Goal: Task Accomplishment & Management: Complete application form

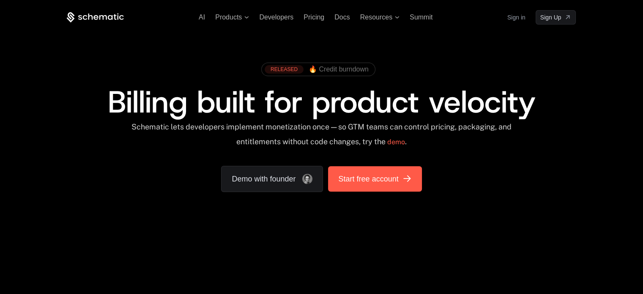
click at [352, 184] on span "Start free account" at bounding box center [368, 179] width 60 height 12
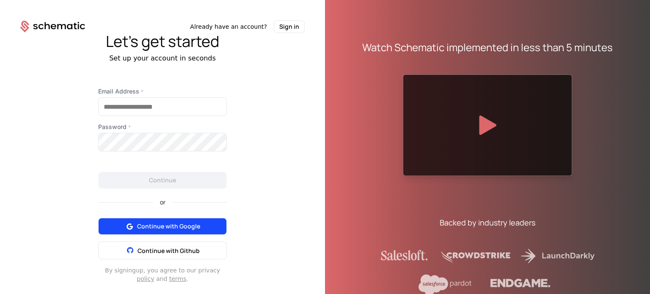
click at [176, 222] on span "Continue with Google" at bounding box center [168, 226] width 63 height 8
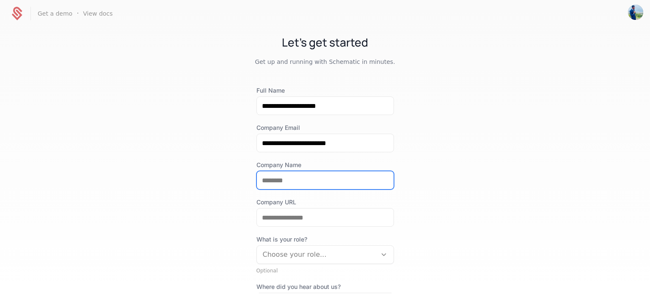
click at [291, 182] on input "Company Name" at bounding box center [325, 180] width 137 height 18
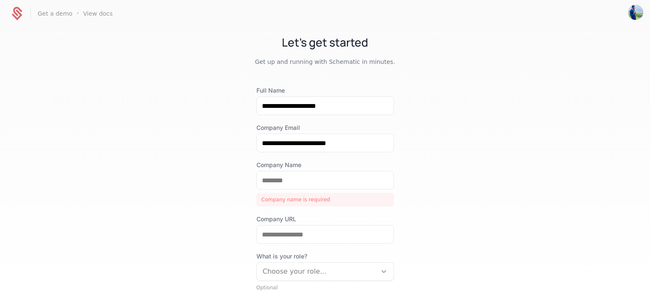
click at [224, 209] on div "**********" at bounding box center [325, 160] width 650 height 266
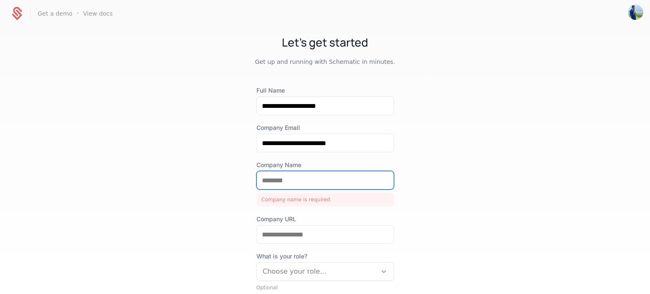
click at [264, 181] on input "Company Name" at bounding box center [325, 180] width 137 height 18
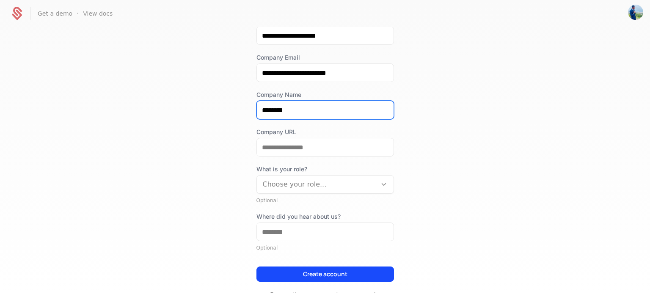
scroll to position [95, 0]
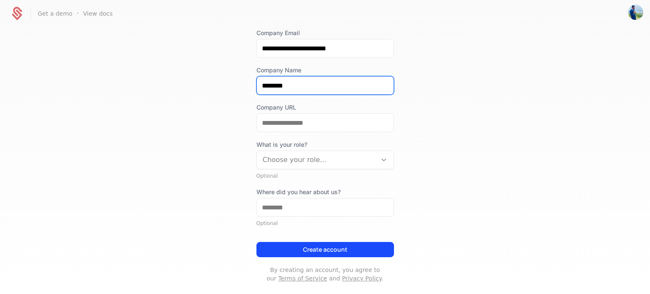
type input "********"
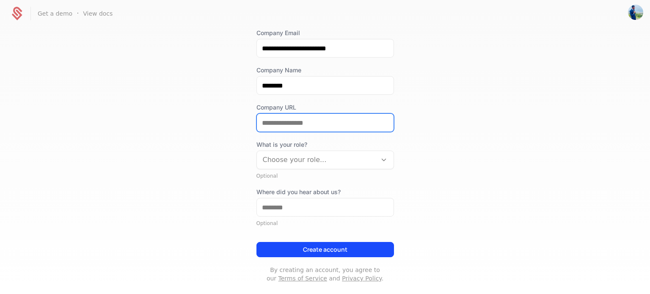
click at [274, 121] on input "Company URL" at bounding box center [325, 123] width 137 height 18
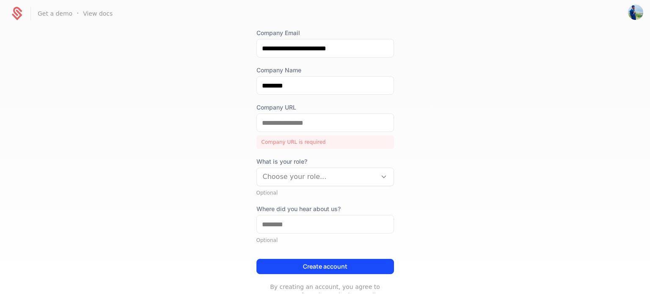
click at [236, 162] on div "**********" at bounding box center [325, 160] width 650 height 266
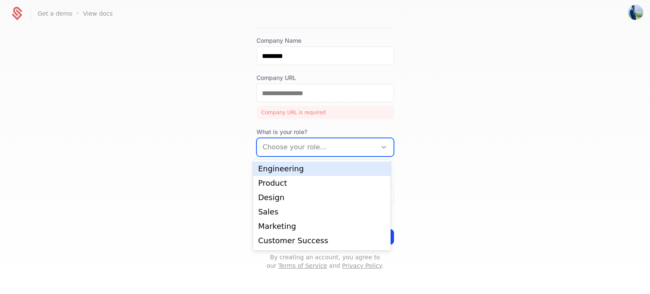
click at [286, 149] on div at bounding box center [317, 147] width 108 height 12
click at [288, 166] on div "Engineering" at bounding box center [321, 169] width 127 height 8
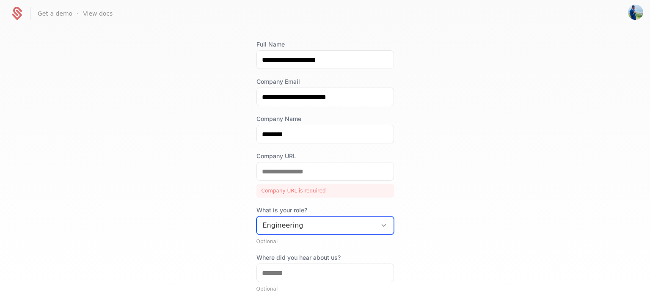
scroll to position [46, 0]
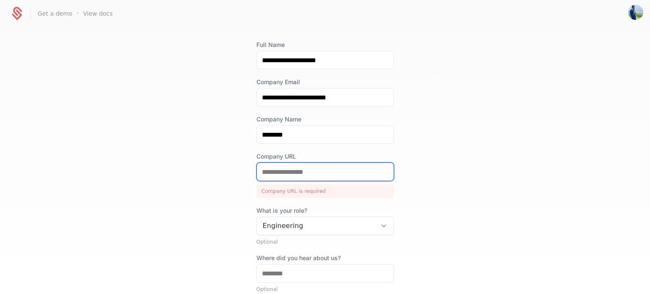
click at [284, 172] on input "Company URL" at bounding box center [325, 172] width 137 height 18
paste input "**********"
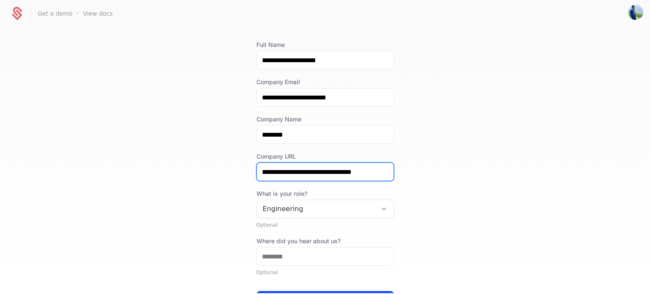
scroll to position [107, 0]
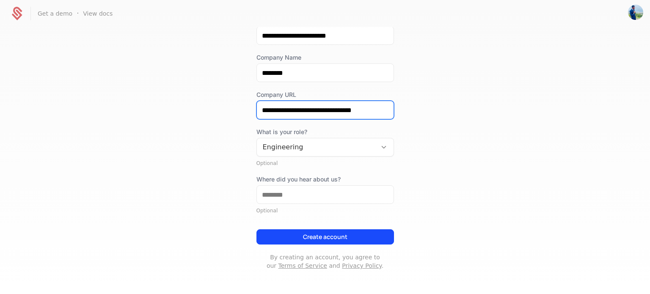
type input "**********"
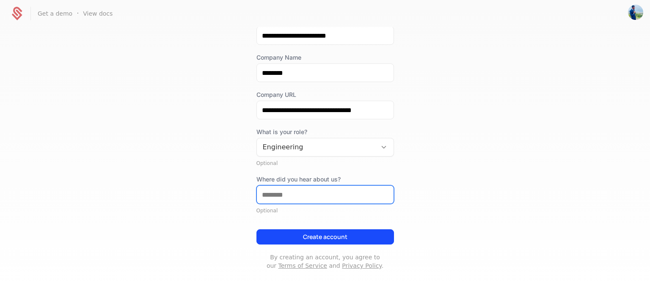
click at [284, 198] on input "Where did you hear about us?" at bounding box center [325, 195] width 137 height 18
paste input "**********"
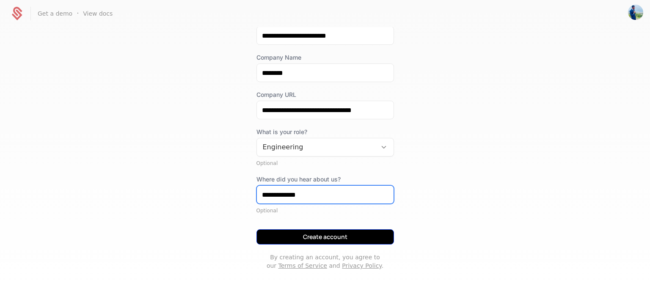
type input "**********"
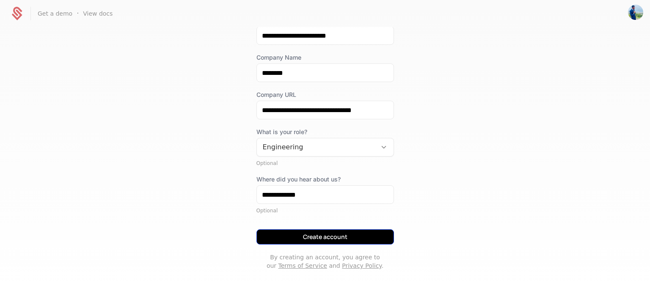
click at [302, 235] on button "Create account" at bounding box center [324, 236] width 137 height 15
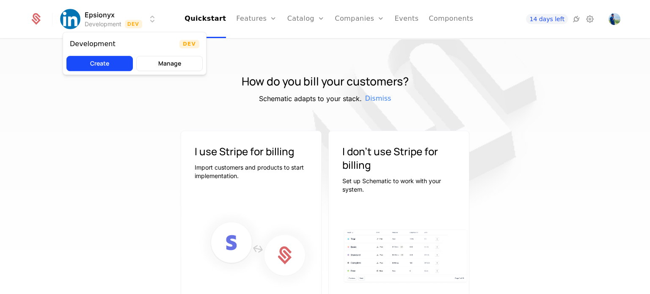
click at [136, 22] on html "Epsionyx Development Dev Quickstart Features Features Flags Catalog Plans Add O…" at bounding box center [325, 147] width 650 height 294
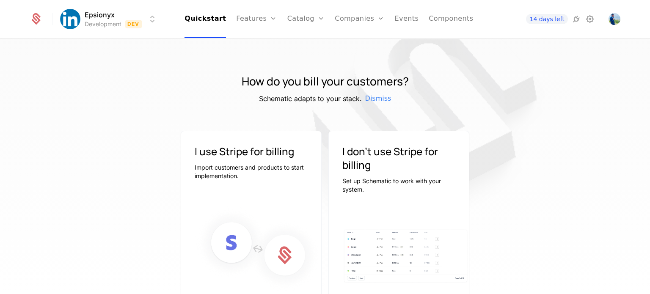
click at [136, 22] on html "Epsionyx Development Dev Quickstart Features Features Flags Catalog Plans Add O…" at bounding box center [325, 147] width 650 height 294
click at [550, 18] on span "14 days left" at bounding box center [546, 19] width 41 height 10
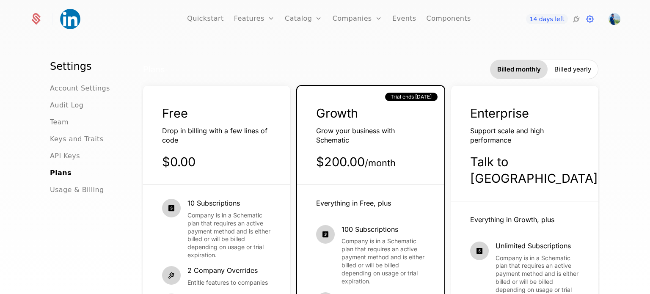
click at [223, 166] on div "$0.00" at bounding box center [216, 162] width 109 height 16
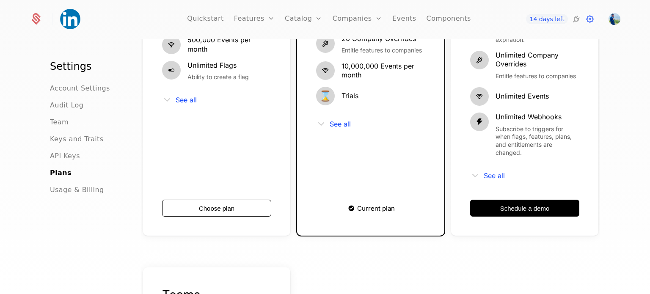
scroll to position [259, 0]
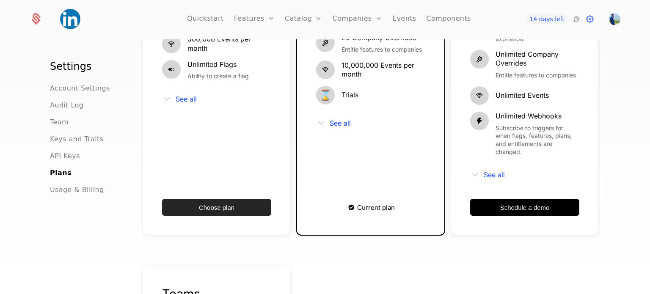
click at [233, 199] on button "Choose plan" at bounding box center [216, 207] width 109 height 17
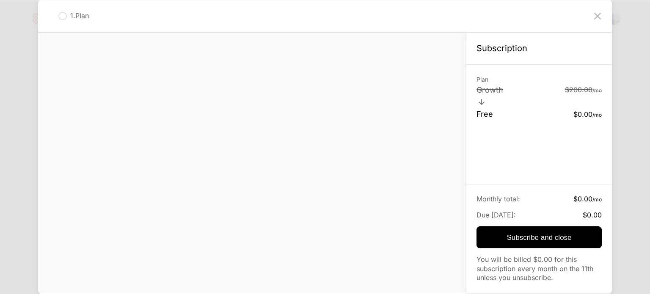
click at [598, 12] on icon at bounding box center [597, 16] width 14 height 14
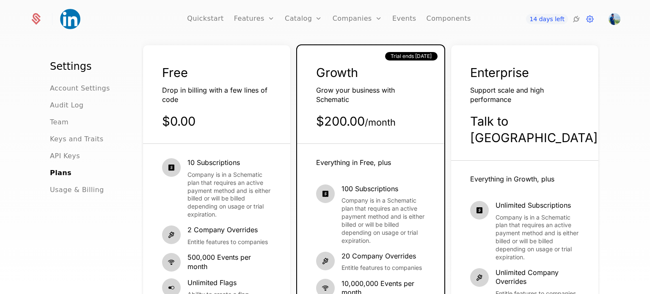
scroll to position [0, 0]
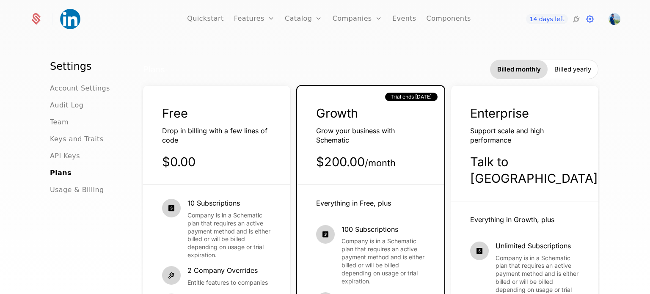
click at [206, 123] on div "Free Drop in billing with a few lines of code $0.00" at bounding box center [216, 145] width 147 height 80
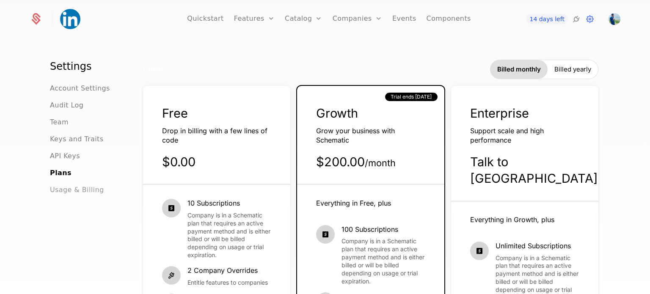
click at [63, 191] on span "Usage & Billing" at bounding box center [77, 190] width 54 height 10
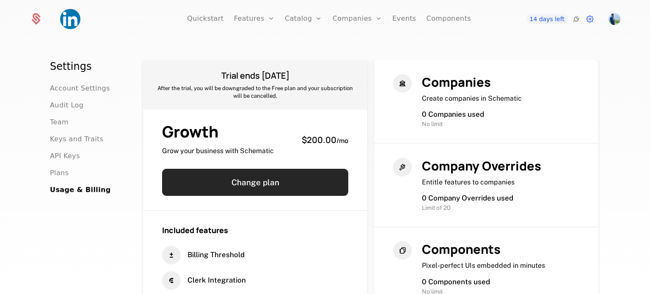
click at [239, 186] on button "Change plan" at bounding box center [255, 182] width 186 height 27
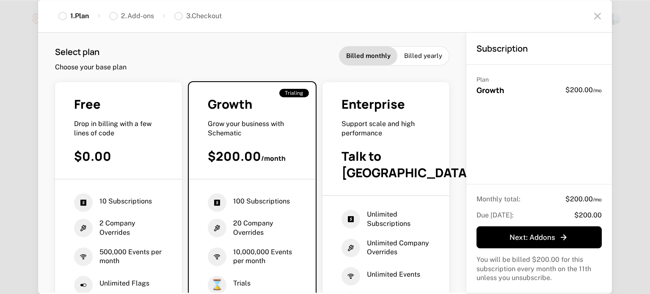
click at [176, 136] on div "Free Drop in billing with a few lines of code $0.00" at bounding box center [118, 137] width 127 height 83
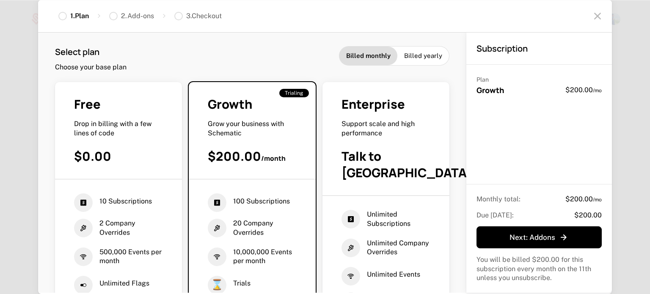
click at [163, 99] on div "Free" at bounding box center [118, 104] width 89 height 16
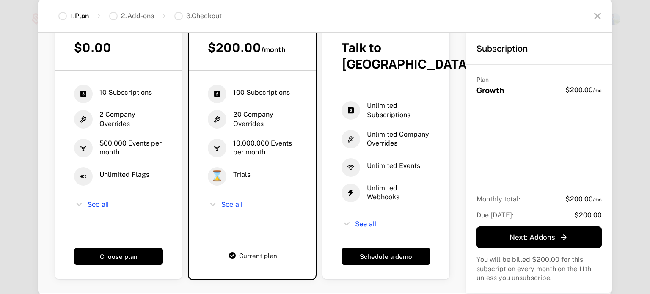
scroll to position [134, 0]
click at [157, 248] on button "Choose plan" at bounding box center [118, 256] width 89 height 17
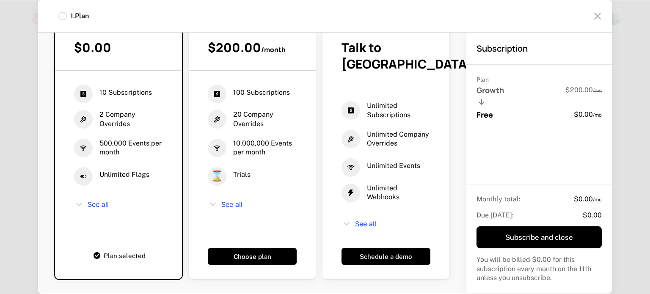
scroll to position [0, 0]
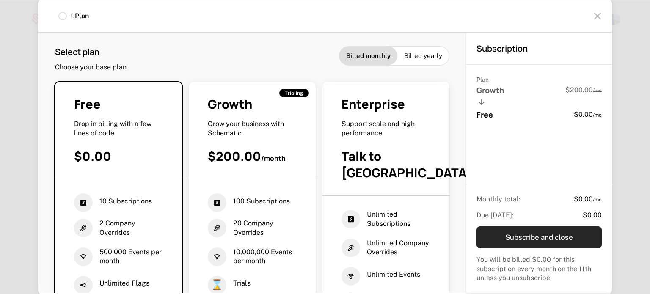
click at [517, 236] on button "Subscribe and close" at bounding box center [538, 237] width 125 height 22
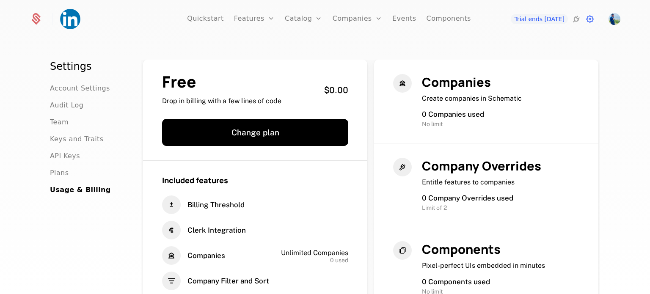
scroll to position [81, 0]
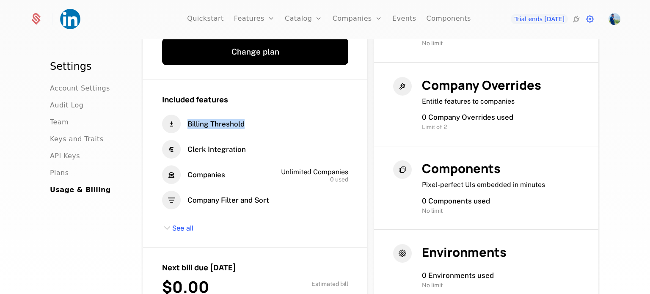
drag, startPoint x: 182, startPoint y: 128, endPoint x: 249, endPoint y: 129, distance: 66.4
click at [249, 129] on div "Billing Threshold" at bounding box center [255, 124] width 186 height 19
drag, startPoint x: 182, startPoint y: 149, endPoint x: 254, endPoint y: 150, distance: 71.9
click at [254, 150] on div "Clerk Integration" at bounding box center [255, 149] width 186 height 19
drag, startPoint x: 200, startPoint y: 183, endPoint x: 230, endPoint y: 181, distance: 29.7
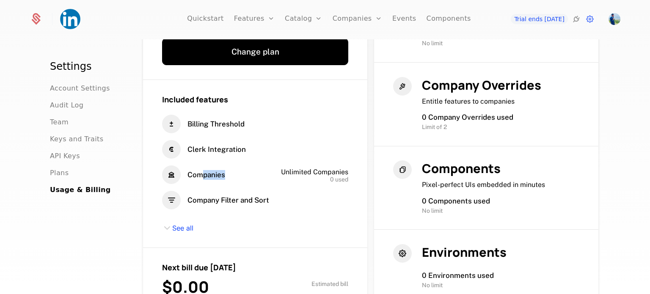
click at [230, 181] on div "Companies" at bounding box center [206, 174] width 88 height 19
drag, startPoint x: 194, startPoint y: 202, endPoint x: 254, endPoint y: 193, distance: 60.7
click at [254, 193] on div "Company Filter and Sort" at bounding box center [255, 200] width 186 height 19
click at [179, 226] on span "See all" at bounding box center [182, 228] width 21 height 9
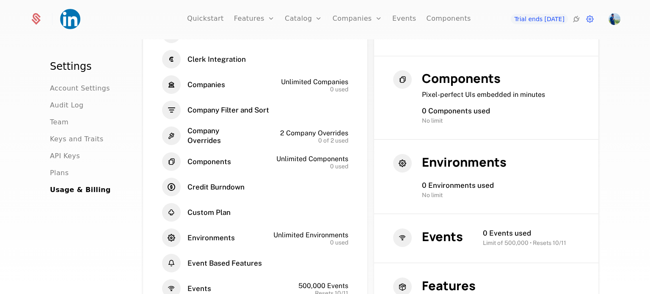
scroll to position [172, 0]
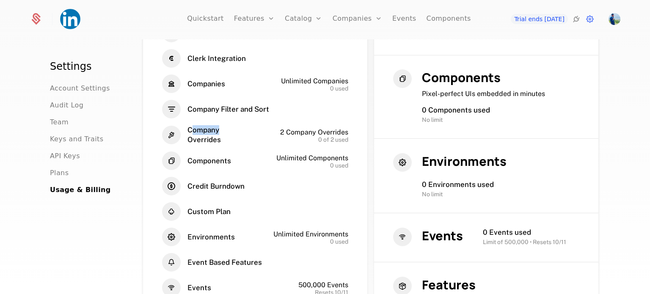
drag, startPoint x: 190, startPoint y: 132, endPoint x: 214, endPoint y: 135, distance: 23.8
click at [214, 135] on span "Company Overrides" at bounding box center [217, 134] width 60 height 19
drag, startPoint x: 185, startPoint y: 161, endPoint x: 239, endPoint y: 161, distance: 53.7
click at [239, 161] on div "Components" at bounding box center [206, 160] width 88 height 19
drag, startPoint x: 189, startPoint y: 186, endPoint x: 265, endPoint y: 179, distance: 76.8
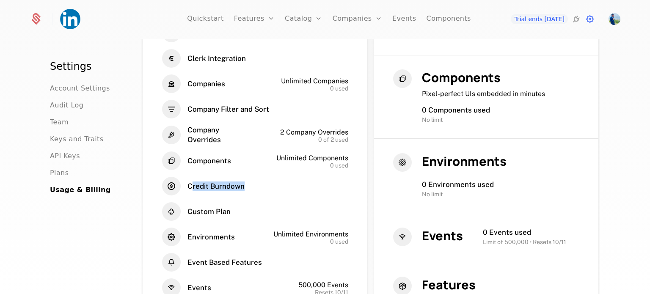
click at [265, 179] on div "Credit Burndown" at bounding box center [255, 186] width 186 height 19
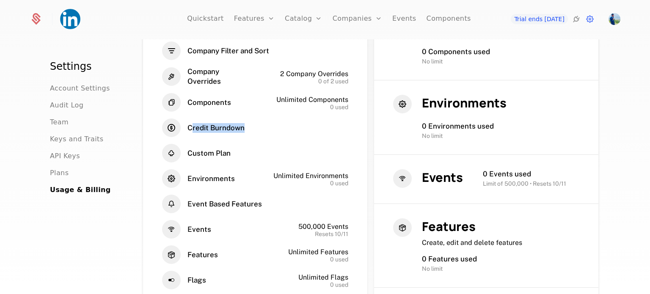
scroll to position [231, 0]
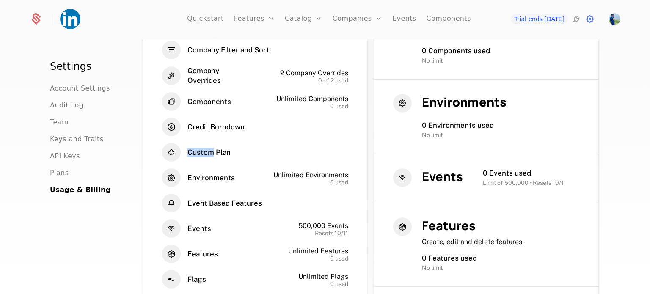
drag, startPoint x: 186, startPoint y: 152, endPoint x: 211, endPoint y: 150, distance: 25.9
click at [211, 150] on span "Custom Plan" at bounding box center [208, 153] width 43 height 10
drag, startPoint x: 193, startPoint y: 185, endPoint x: 233, endPoint y: 181, distance: 39.5
click at [233, 181] on div "Environments" at bounding box center [206, 177] width 89 height 19
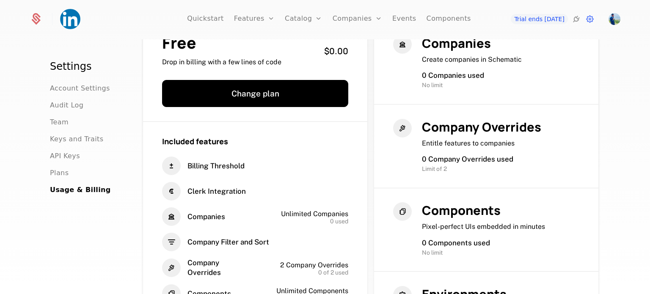
scroll to position [0, 0]
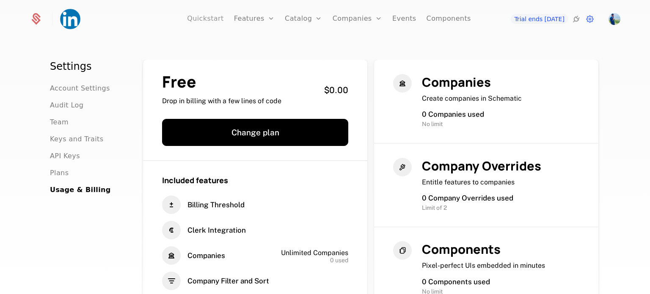
click at [213, 19] on link "Quickstart" at bounding box center [205, 19] width 37 height 38
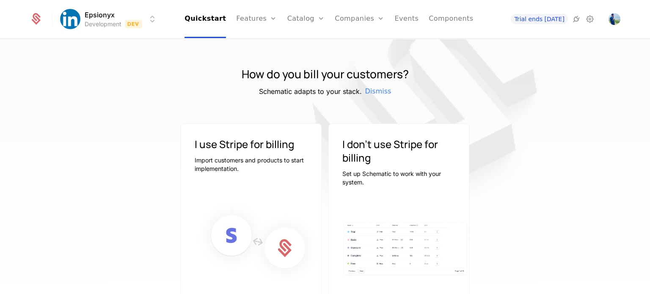
scroll to position [0, 0]
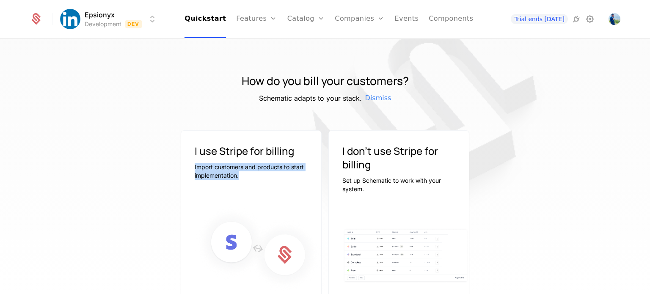
drag, startPoint x: 190, startPoint y: 170, endPoint x: 279, endPoint y: 173, distance: 89.3
click at [279, 173] on div "I use Stripe for billing Import customers and products to start implementation." at bounding box center [251, 158] width 140 height 54
click at [275, 196] on div "I use Stripe for billing Import customers and products to start implementation.…" at bounding box center [251, 238] width 141 height 216
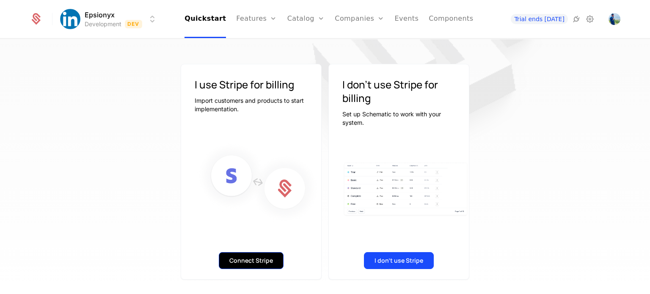
click at [237, 258] on button "Connect Stripe" at bounding box center [251, 260] width 65 height 17
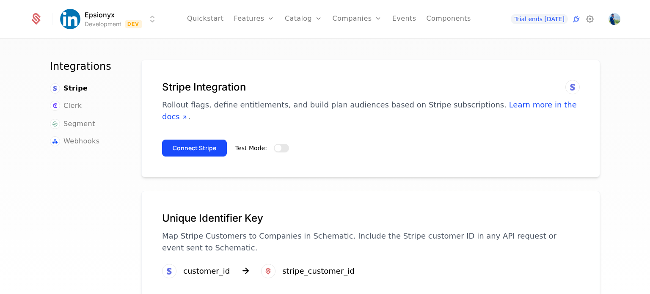
click at [274, 145] on span "button" at bounding box center [277, 148] width 7 height 7
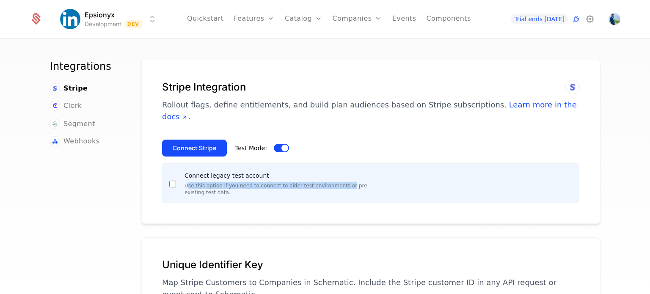
drag, startPoint x: 184, startPoint y: 175, endPoint x: 334, endPoint y: 172, distance: 150.6
click at [334, 182] on p "Use this option if you need to connect to older test environments or pre-existi…" at bounding box center [278, 189] width 189 height 14
click at [165, 171] on div "Connect legacy test account Use this option if you need to connect to older tes…" at bounding box center [370, 183] width 417 height 40
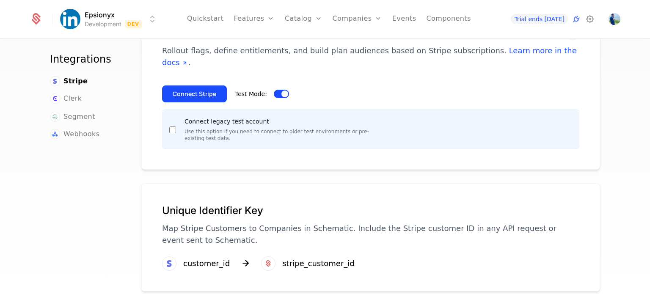
scroll to position [29, 0]
